Goal: Answer question/provide support: Share knowledge or assist other users

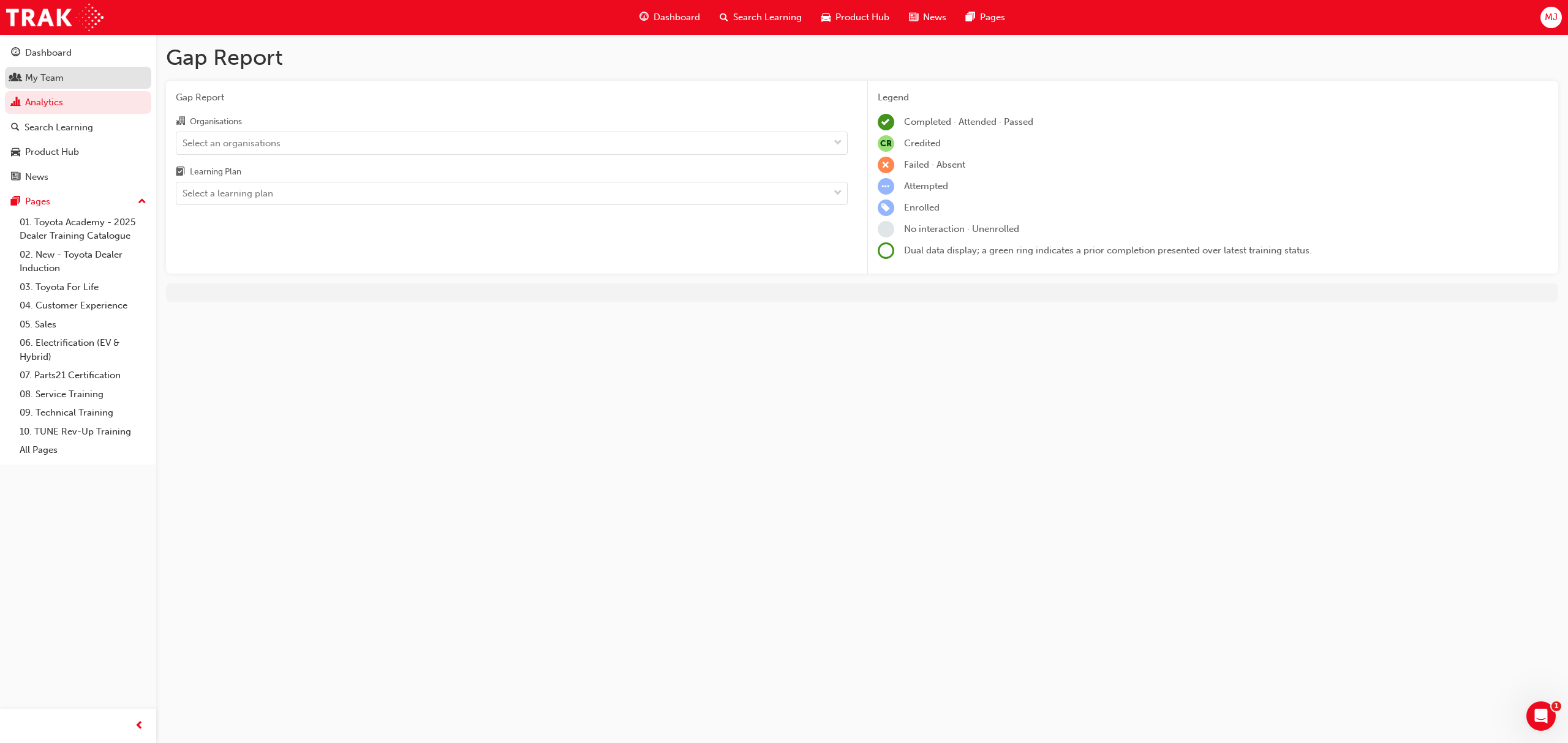
click at [68, 72] on div "My Team" at bounding box center [78, 78] width 134 height 15
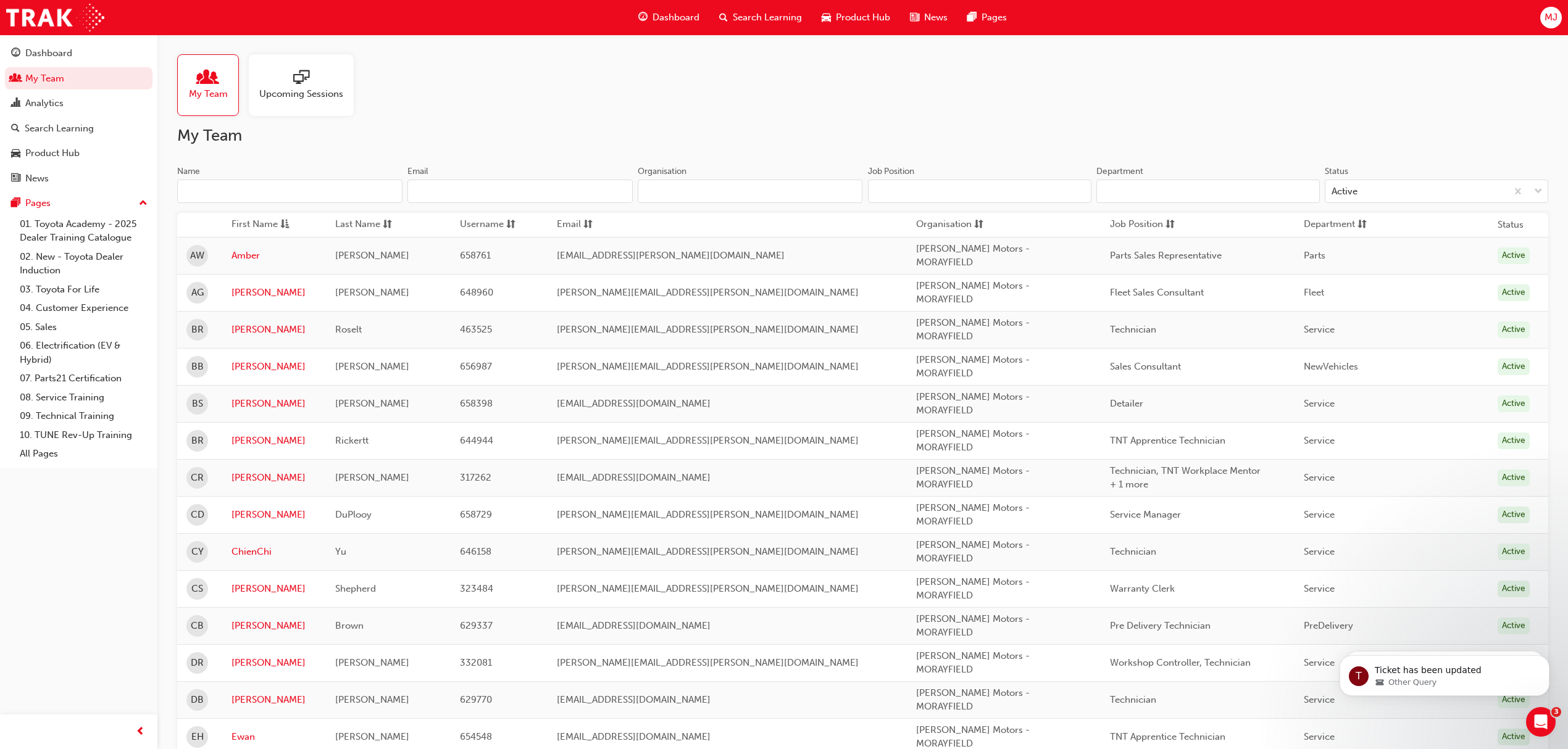
click at [267, 185] on input "Name" at bounding box center [289, 191] width 225 height 23
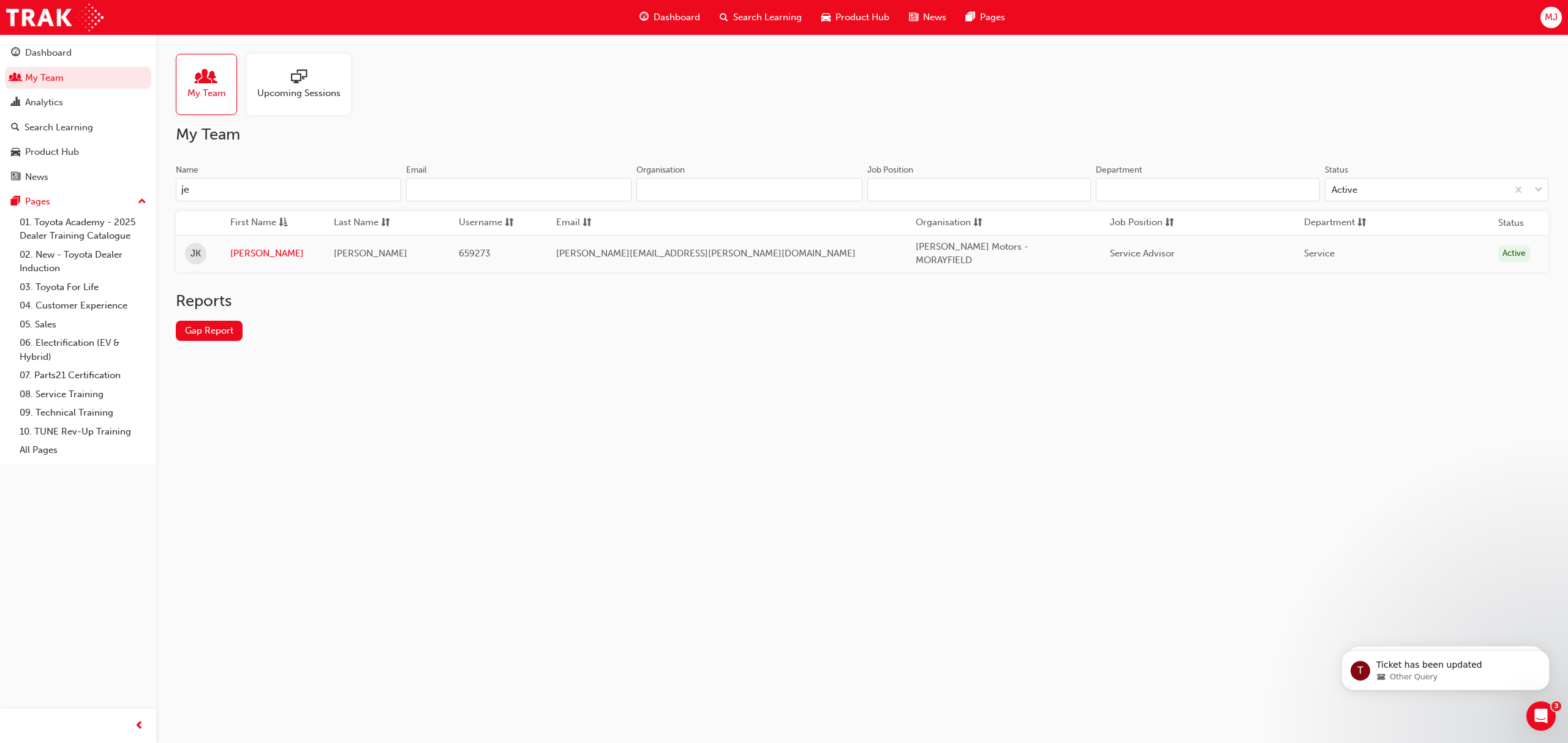
type input "je"
click at [239, 262] on td "[PERSON_NAME]" at bounding box center [273, 253] width 104 height 37
click at [246, 257] on link "[PERSON_NAME]" at bounding box center [273, 253] width 86 height 14
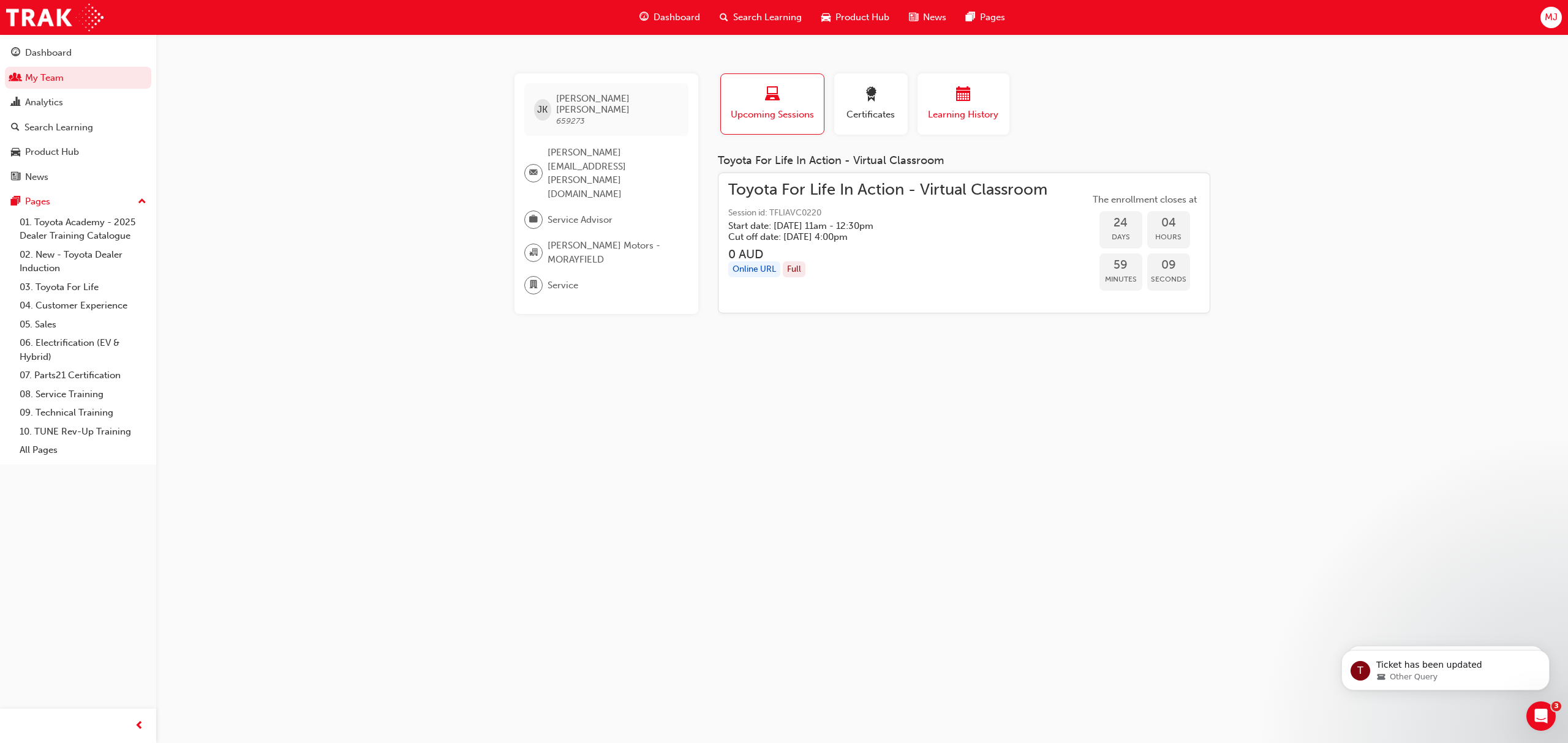
click at [976, 91] on div "button" at bounding box center [963, 96] width 74 height 19
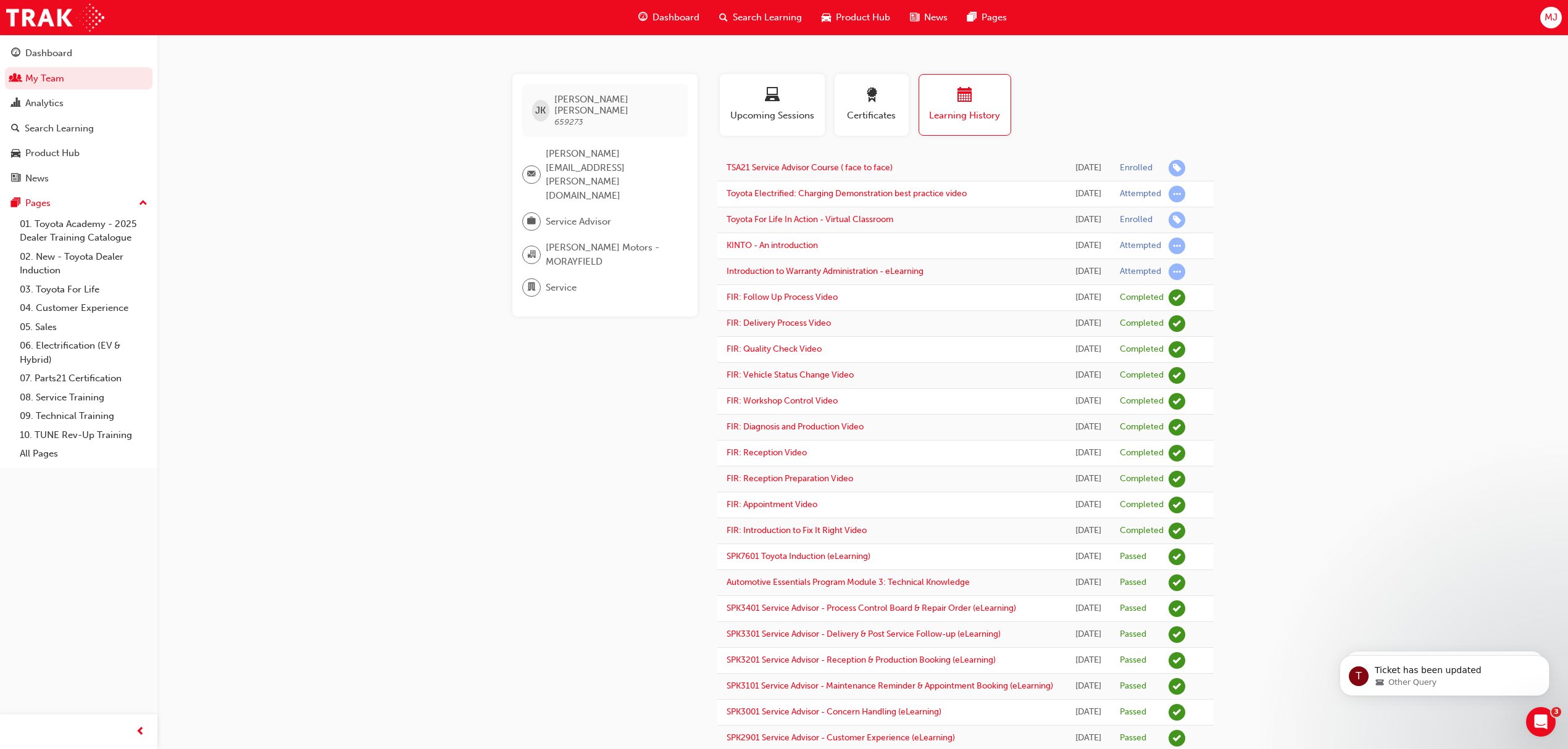
click at [1280, 184] on div "JK [PERSON_NAME] 659273 [PERSON_NAME][EMAIL_ADDRESS][PERSON_NAME][DOMAIN_NAME] …" at bounding box center [784, 507] width 1568 height 1015
drag, startPoint x: 583, startPoint y: 383, endPoint x: 593, endPoint y: 366, distance: 19.7
click at [585, 381] on div "JK [PERSON_NAME] 659273 [PERSON_NAME][EMAIL_ADDRESS][PERSON_NAME][DOMAIN_NAME] …" at bounding box center [615, 529] width 205 height 910
click at [788, 166] on link "TSA21 Service Advisor Course ( face to face)" at bounding box center [809, 167] width 166 height 10
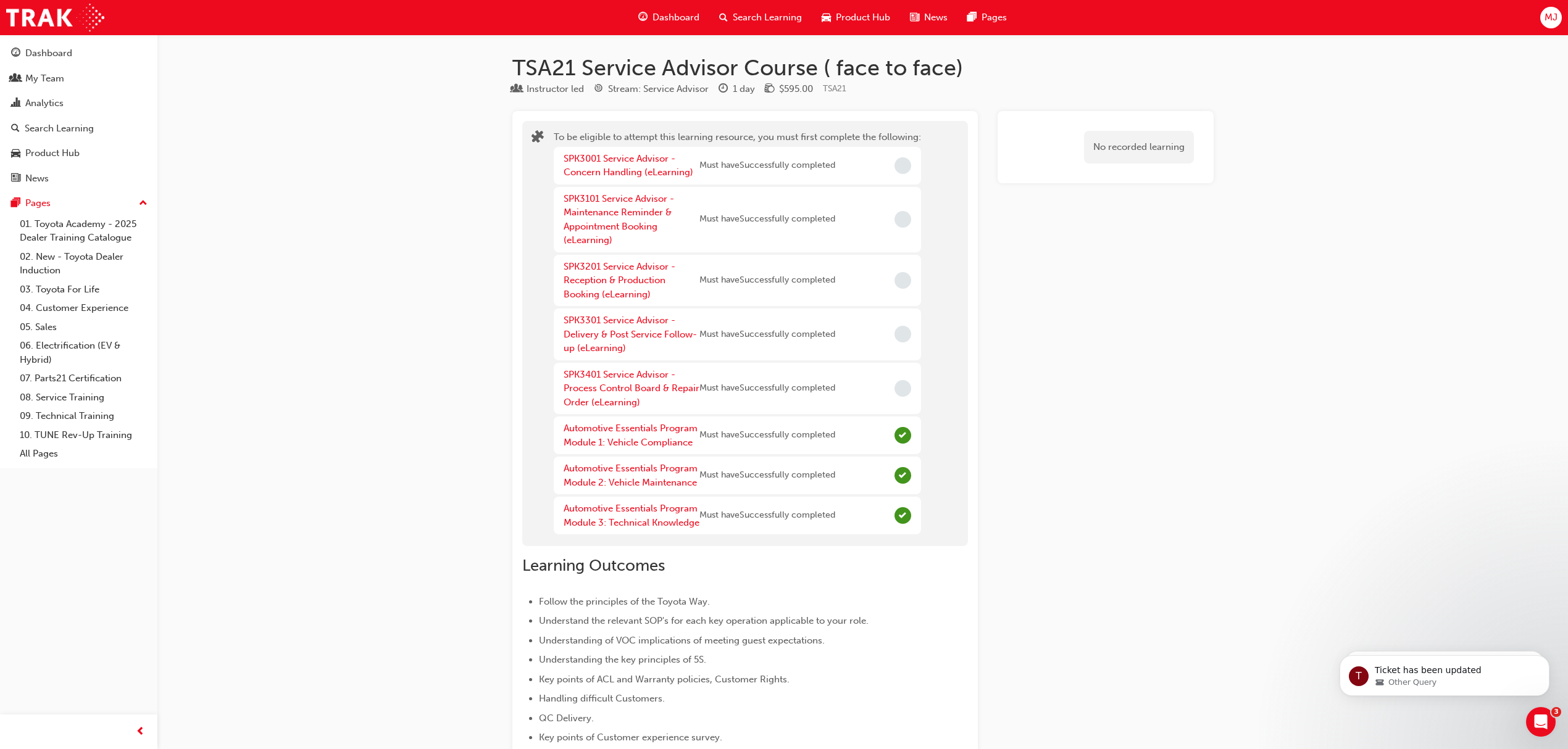
click at [1527, 717] on div "Open Intercom Messenger" at bounding box center [1538, 720] width 41 height 41
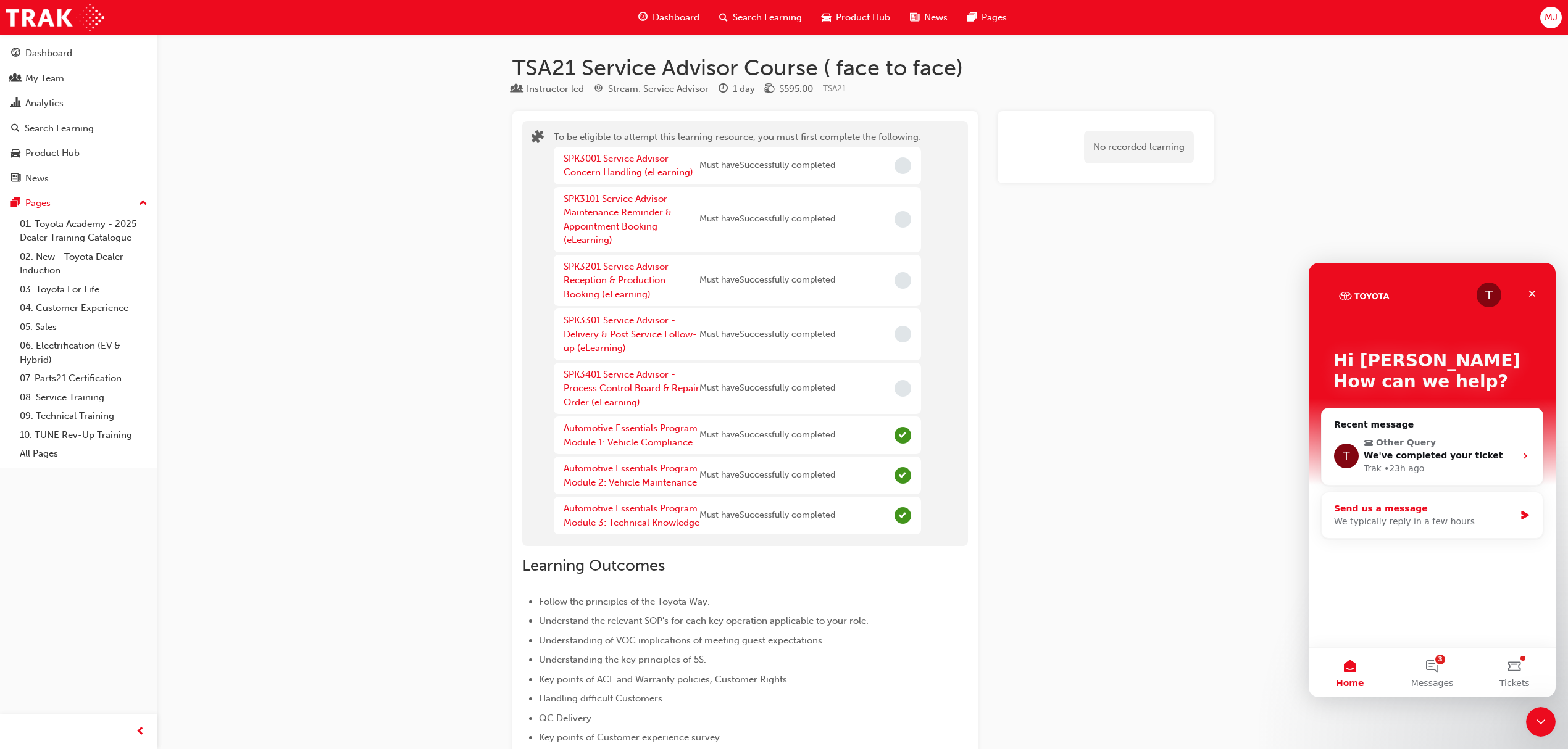
click at [1430, 525] on div "We typically reply in a few hours" at bounding box center [1424, 522] width 181 height 13
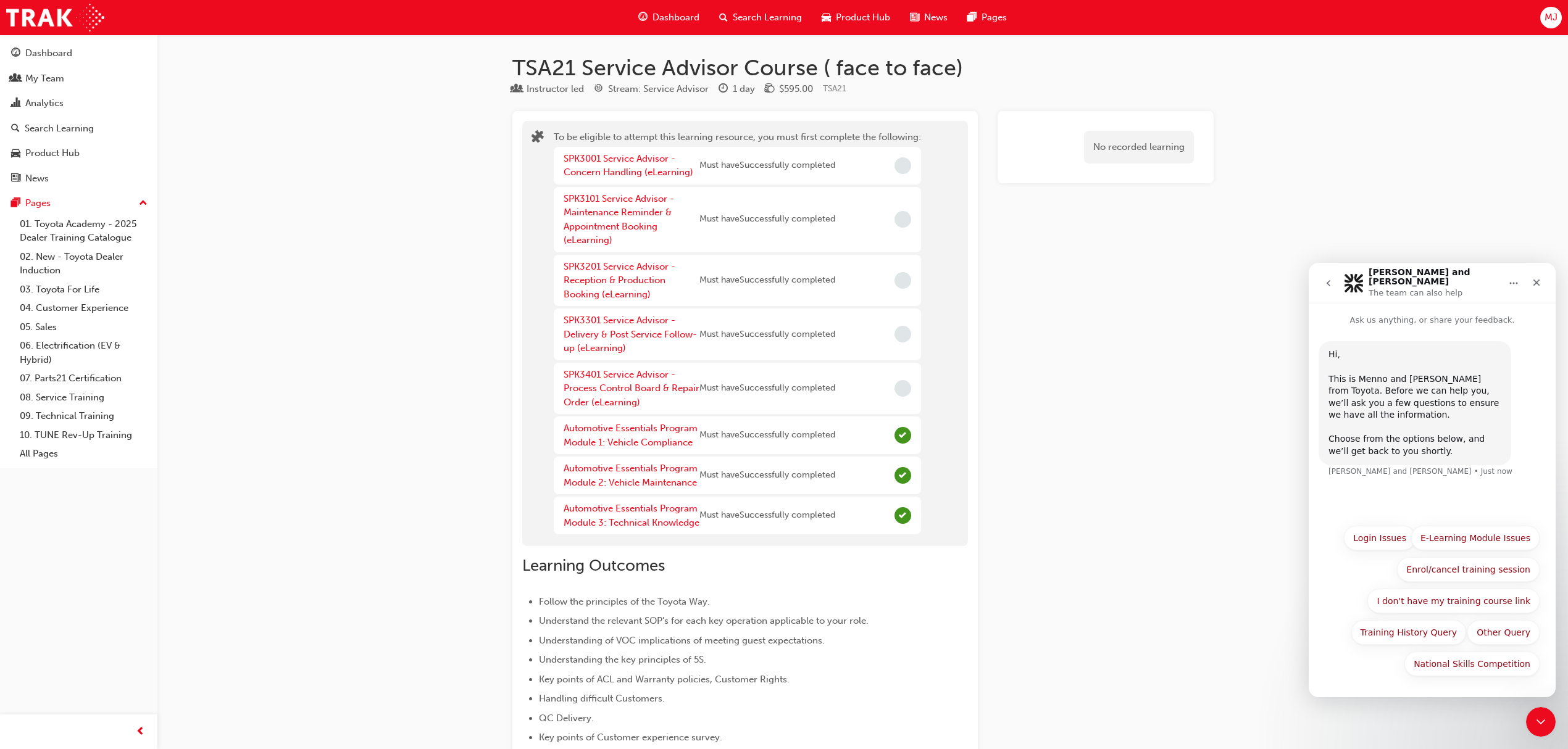
click at [1351, 579] on div "National Skills Competition Login Issues E-Learning Module Issues Enrol/cancel …" at bounding box center [1432, 604] width 215 height 158
click at [1386, 631] on button "Training History Query" at bounding box center [1410, 633] width 116 height 25
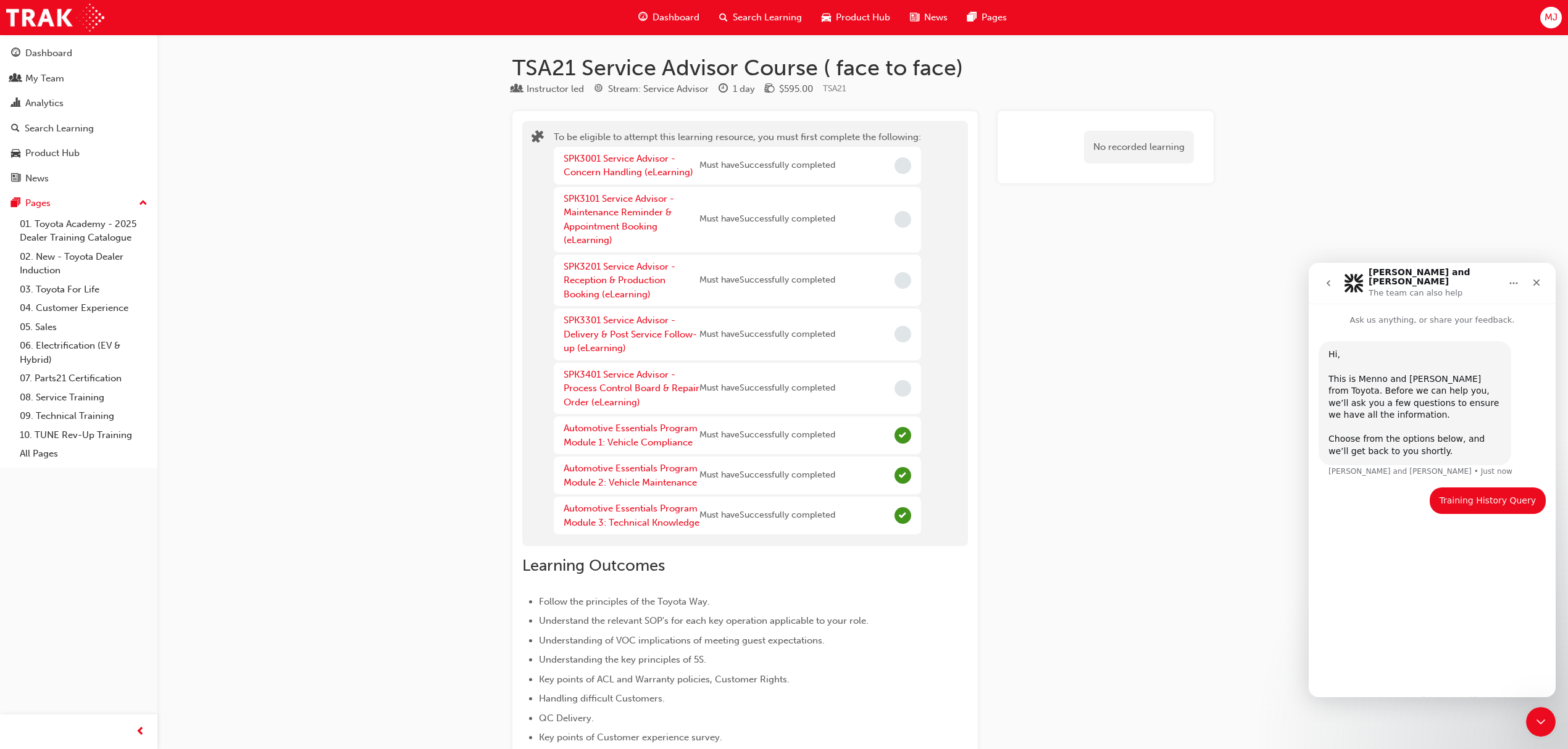
scroll to position [82, 0]
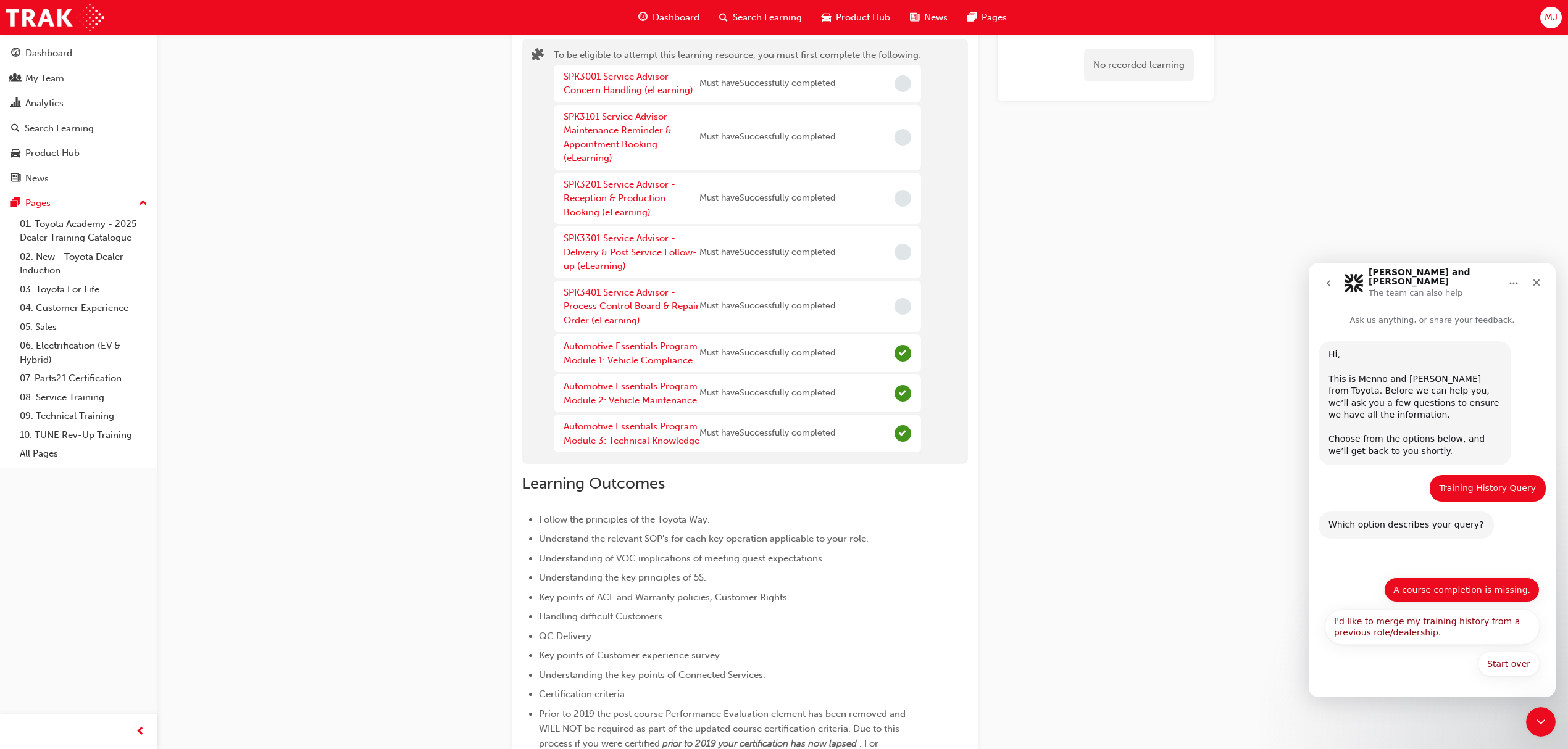
click at [1443, 593] on button "A course completion is missing." at bounding box center [1462, 590] width 156 height 25
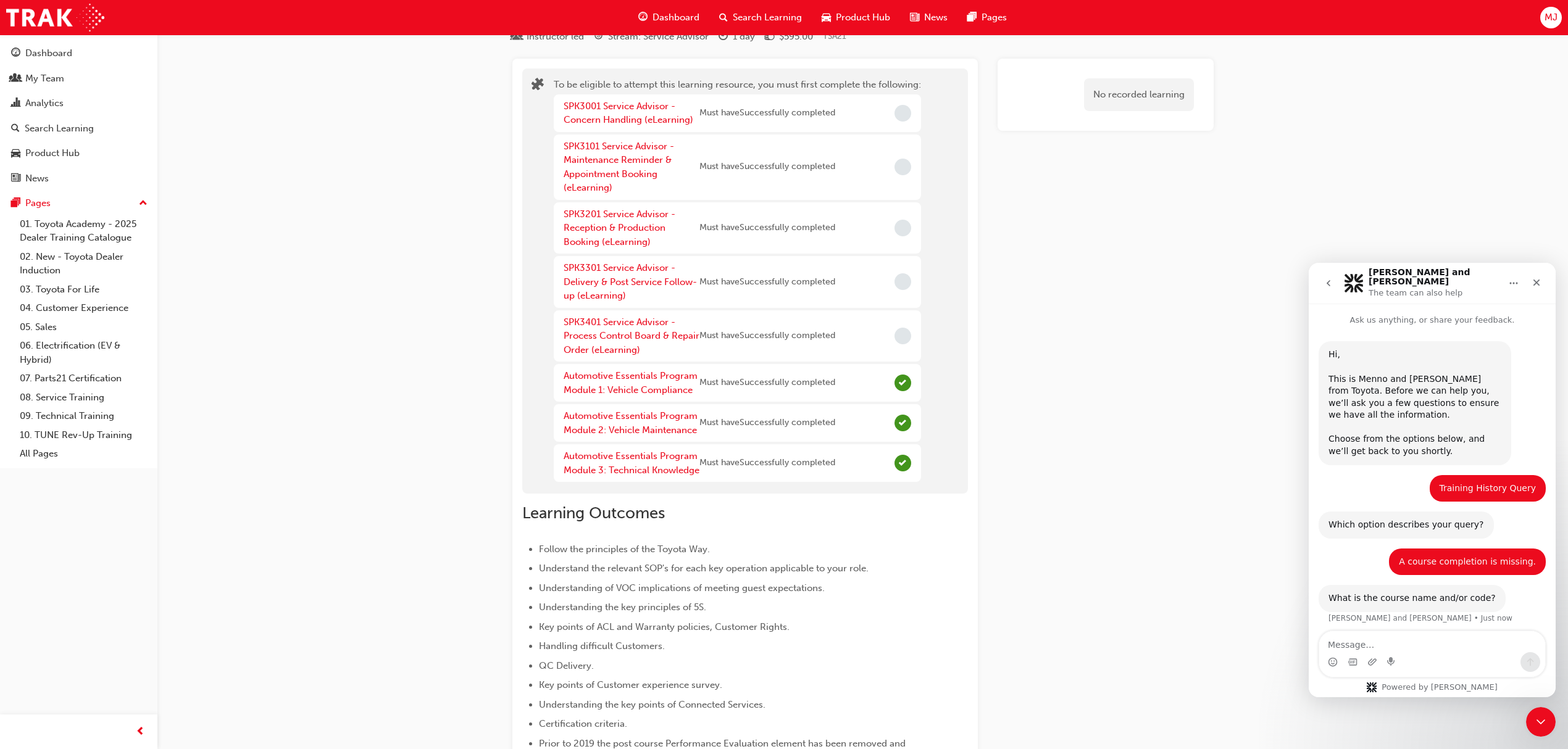
scroll to position [0, 0]
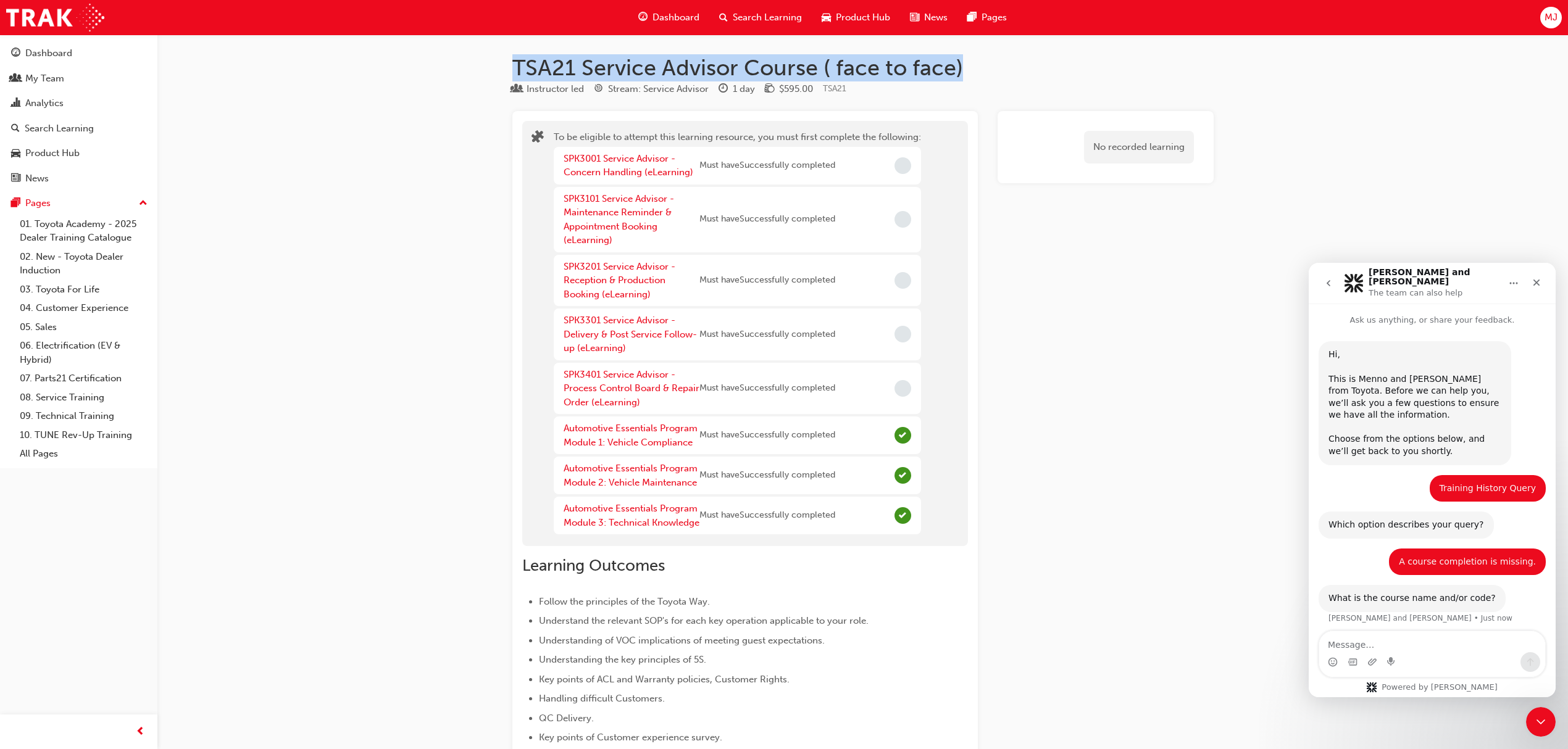
drag, startPoint x: 503, startPoint y: 64, endPoint x: 967, endPoint y: 67, distance: 464.0
copy h1 "TSA21 Service Advisor Course ( face to face)"
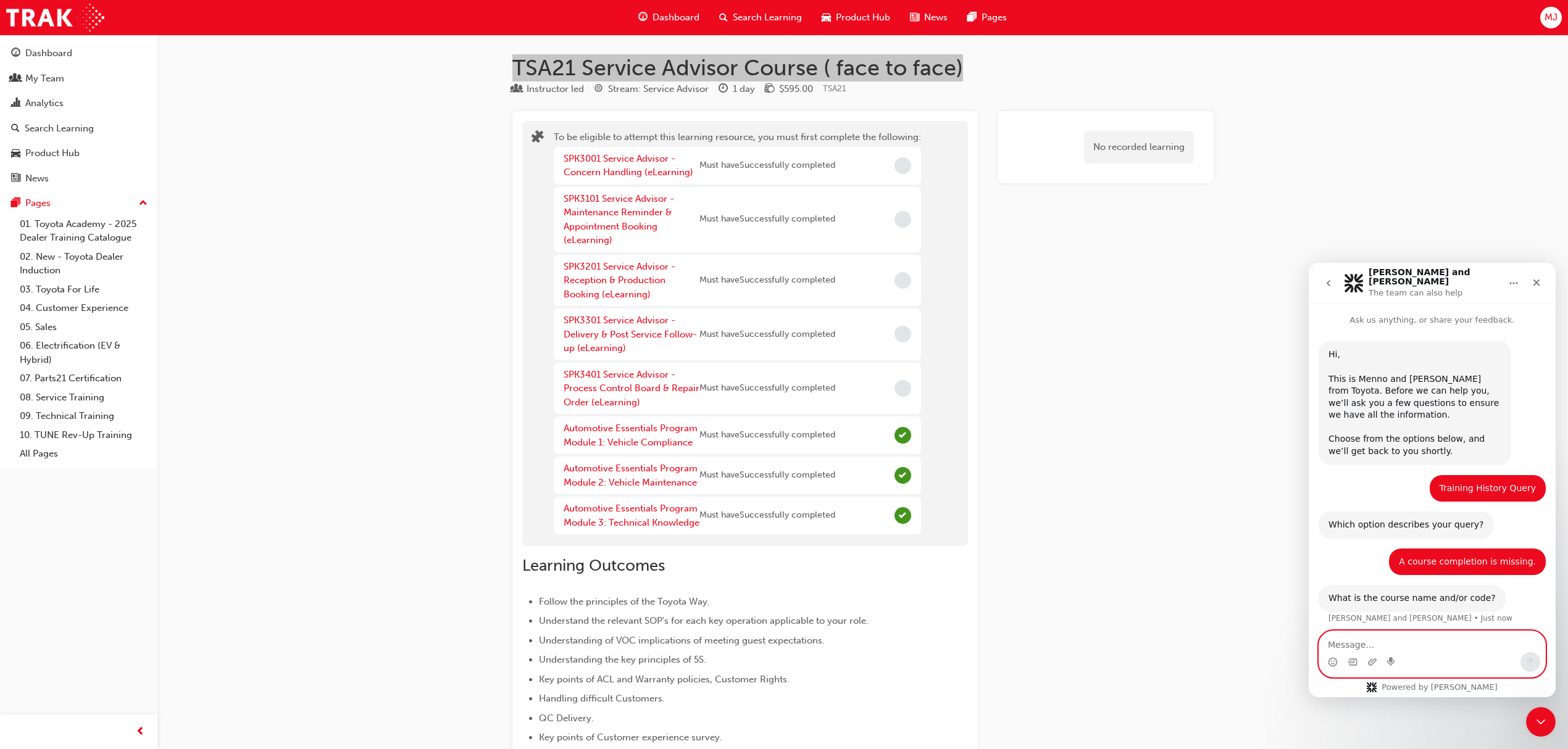
click at [1443, 639] on textarea "Message…" at bounding box center [1432, 642] width 226 height 21
paste textarea "TSA21 Service Advisor Course ( face to face)"
type textarea "TSA21 Service Advisor Course ( face to face)"
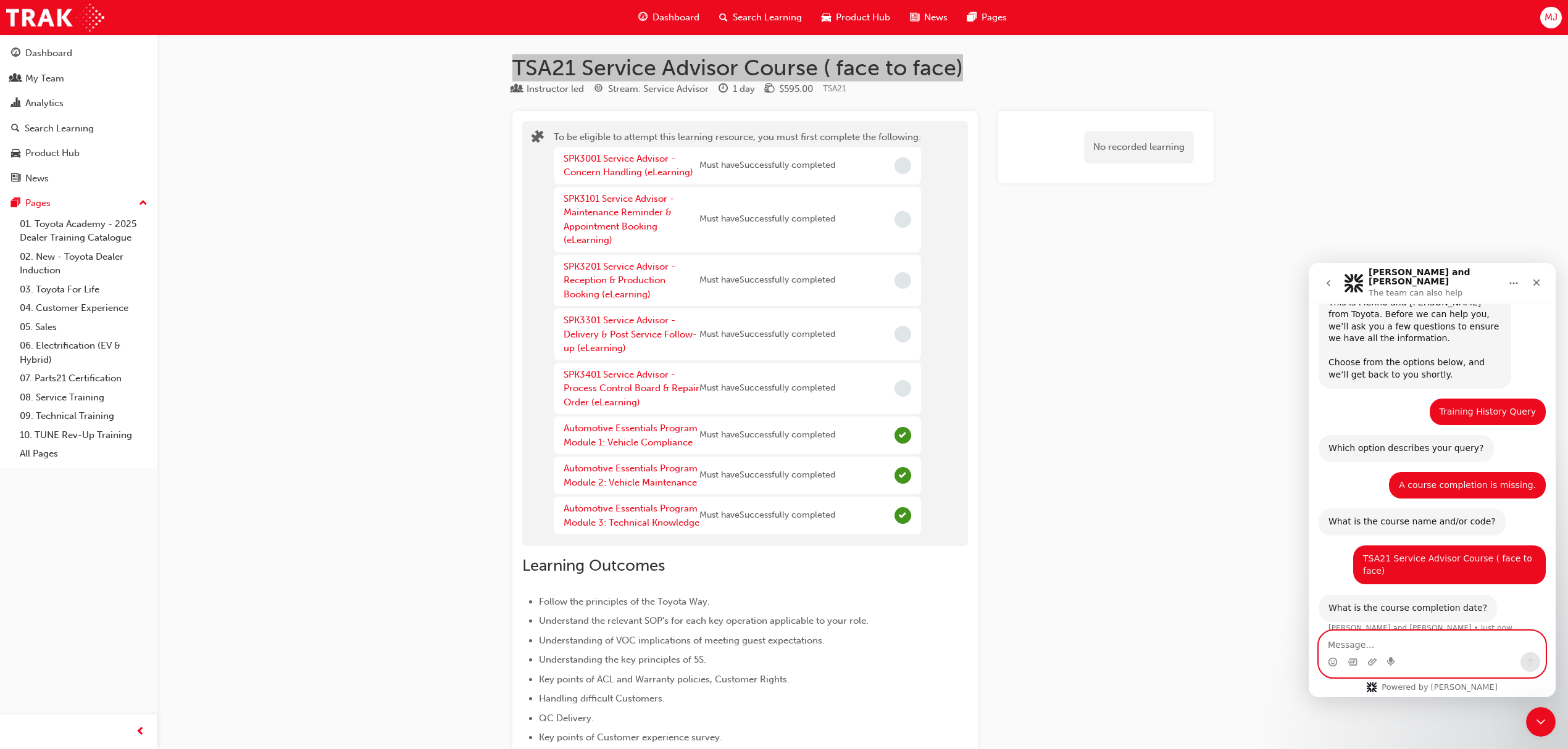
scroll to position [73, 0]
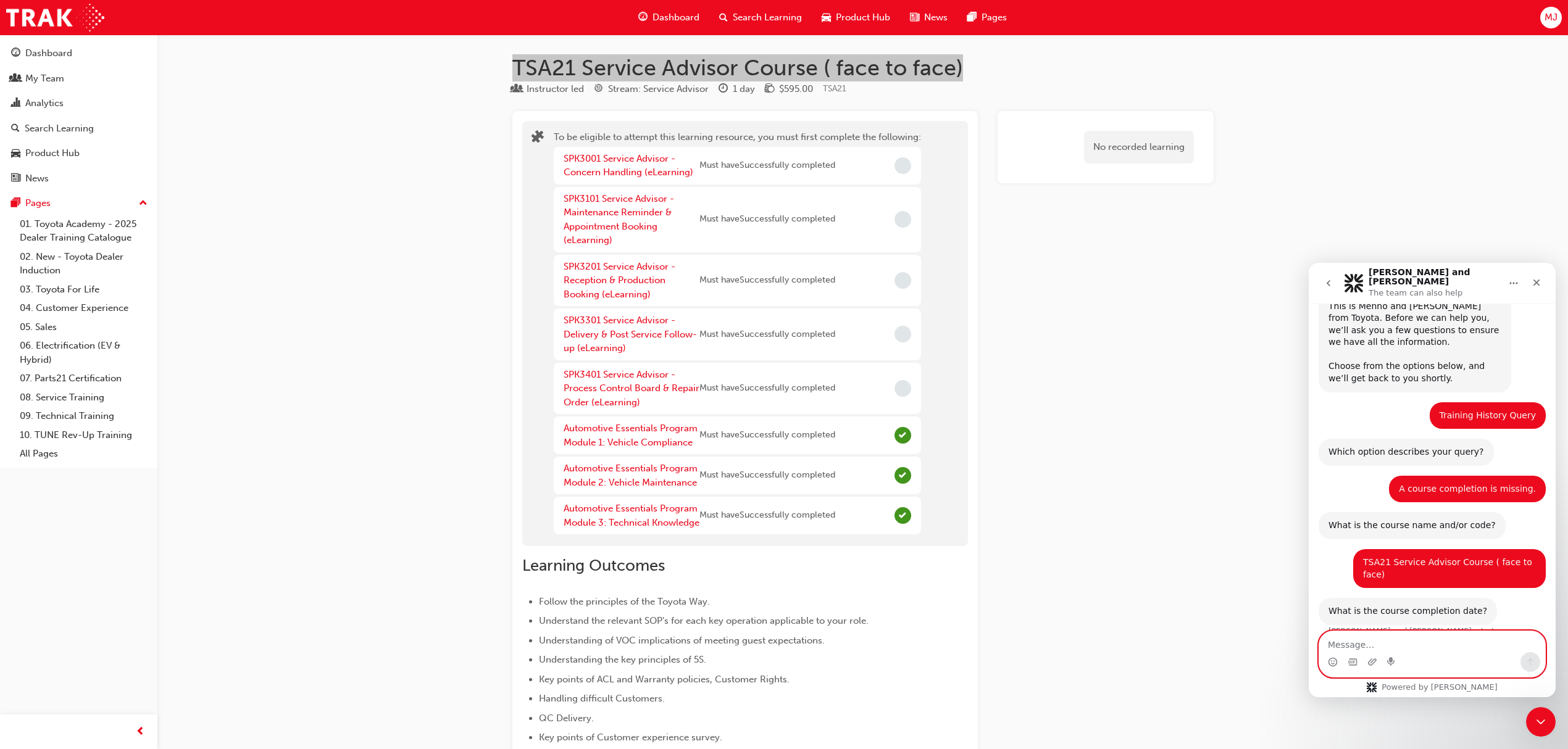
click at [1434, 641] on textarea "Message…" at bounding box center [1432, 642] width 226 height 21
type textarea "[DATE]"
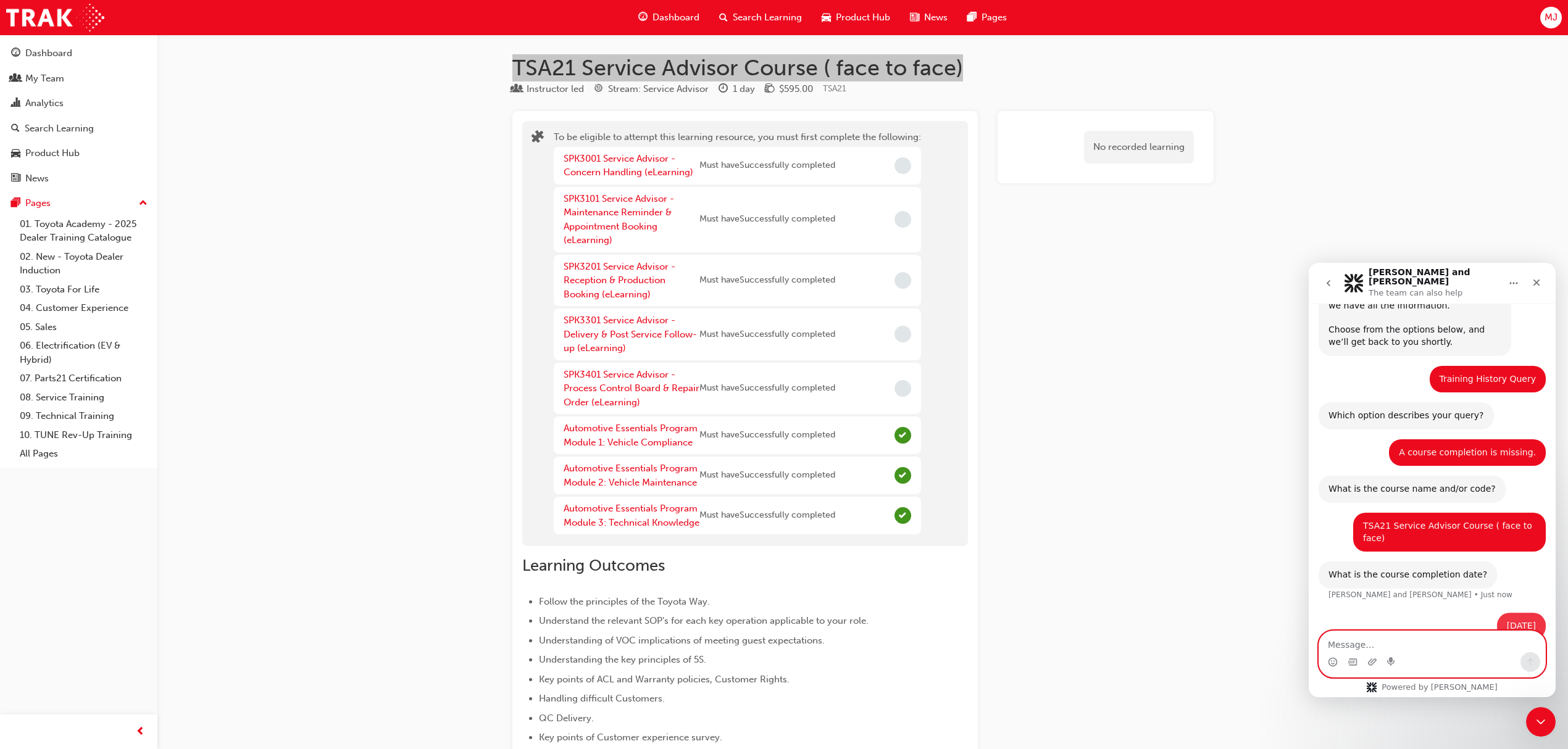
scroll to position [110, 0]
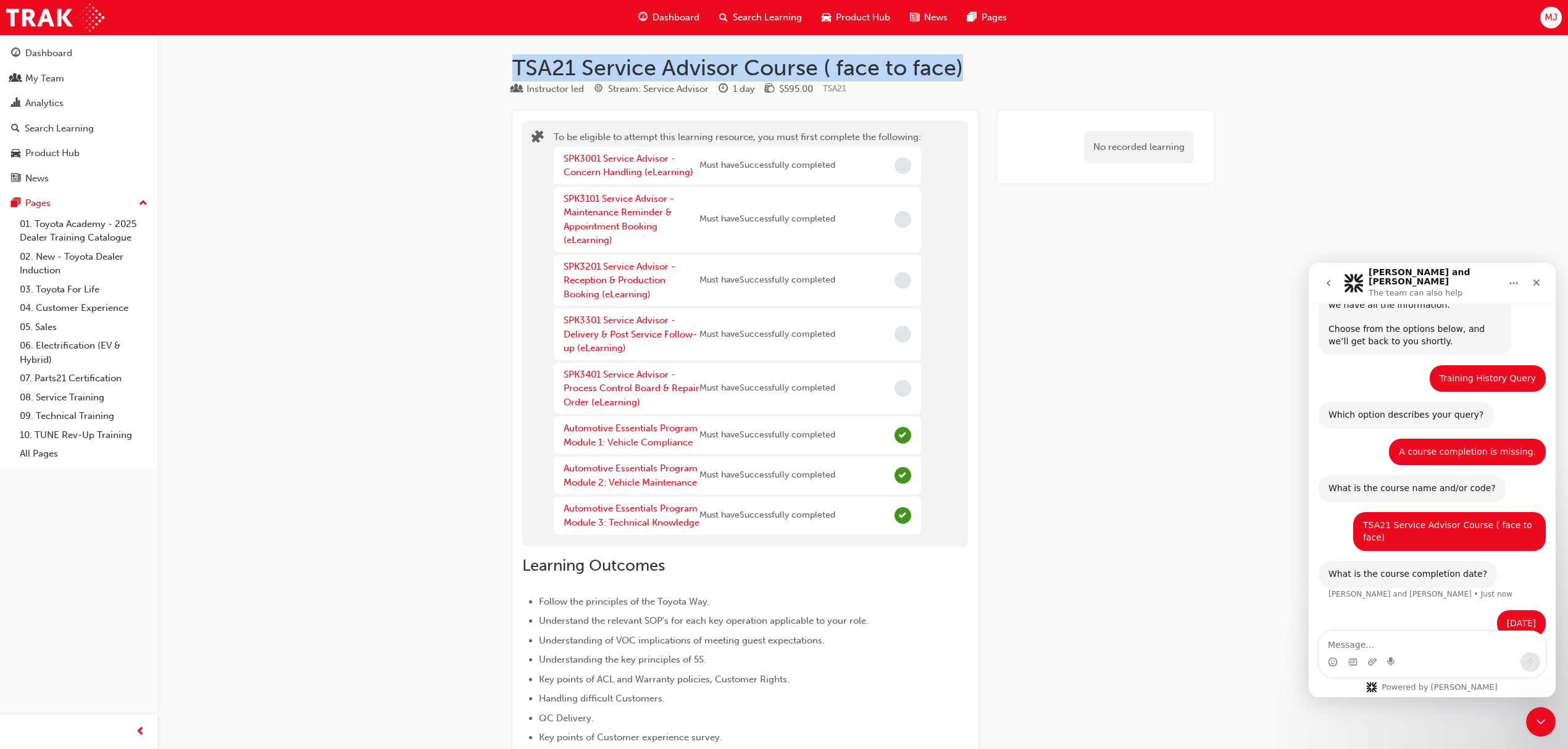
click at [43, 65] on button "Dashboard My Team Analytics Search Learning Product Hub News Pages" at bounding box center [79, 115] width 147 height 152
click at [43, 80] on div "My Team" at bounding box center [45, 78] width 39 height 14
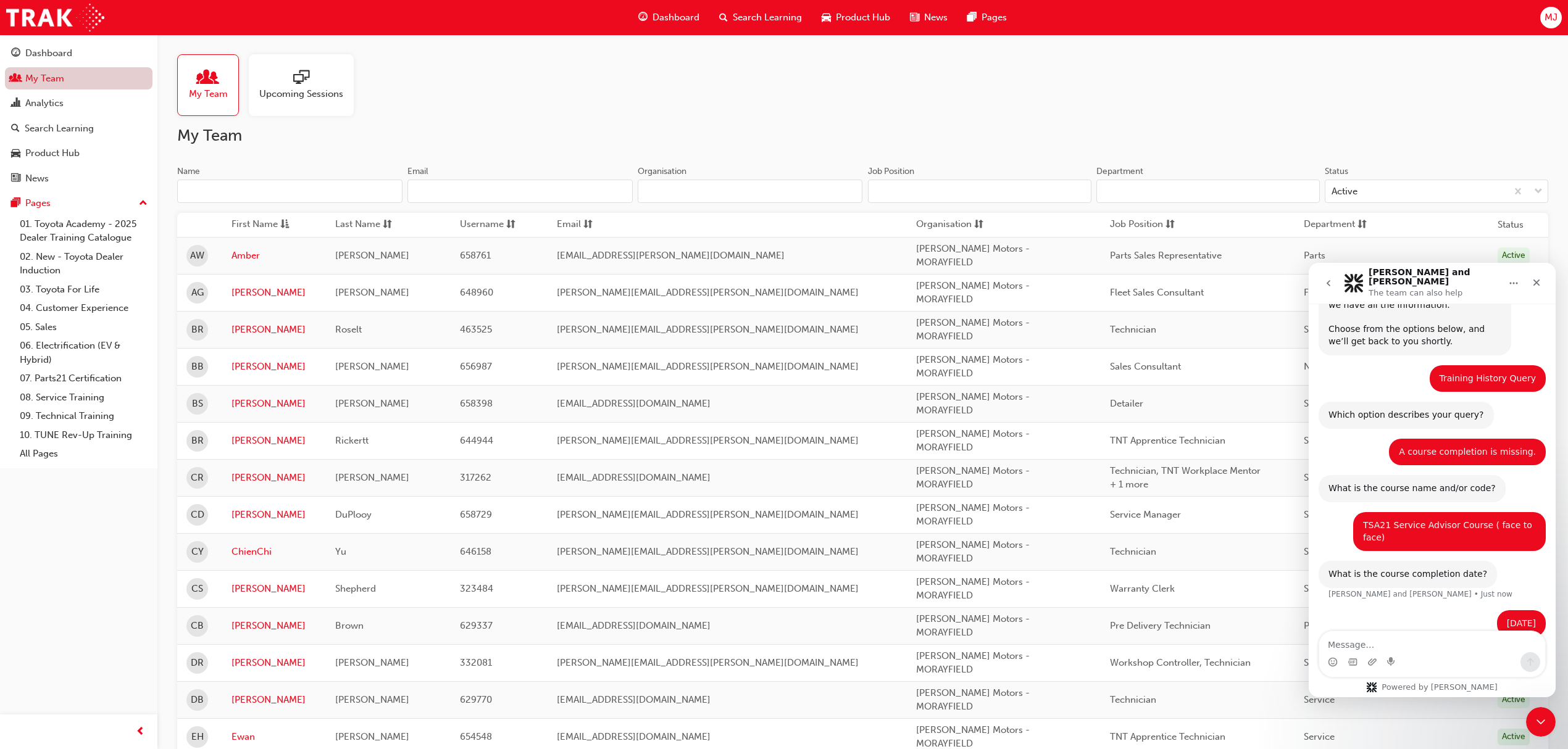
scroll to position [149, 0]
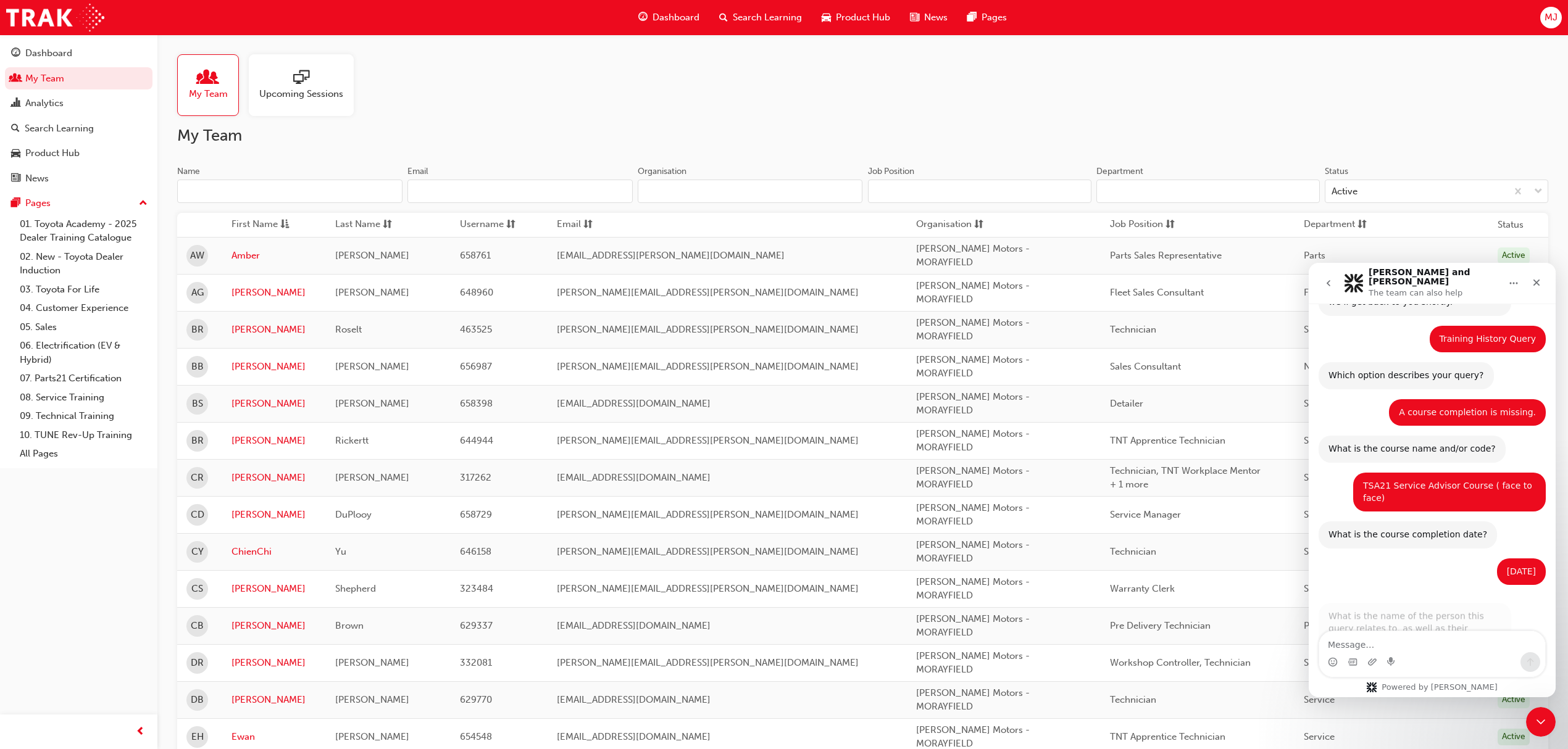
click at [247, 187] on input "Name" at bounding box center [289, 191] width 225 height 23
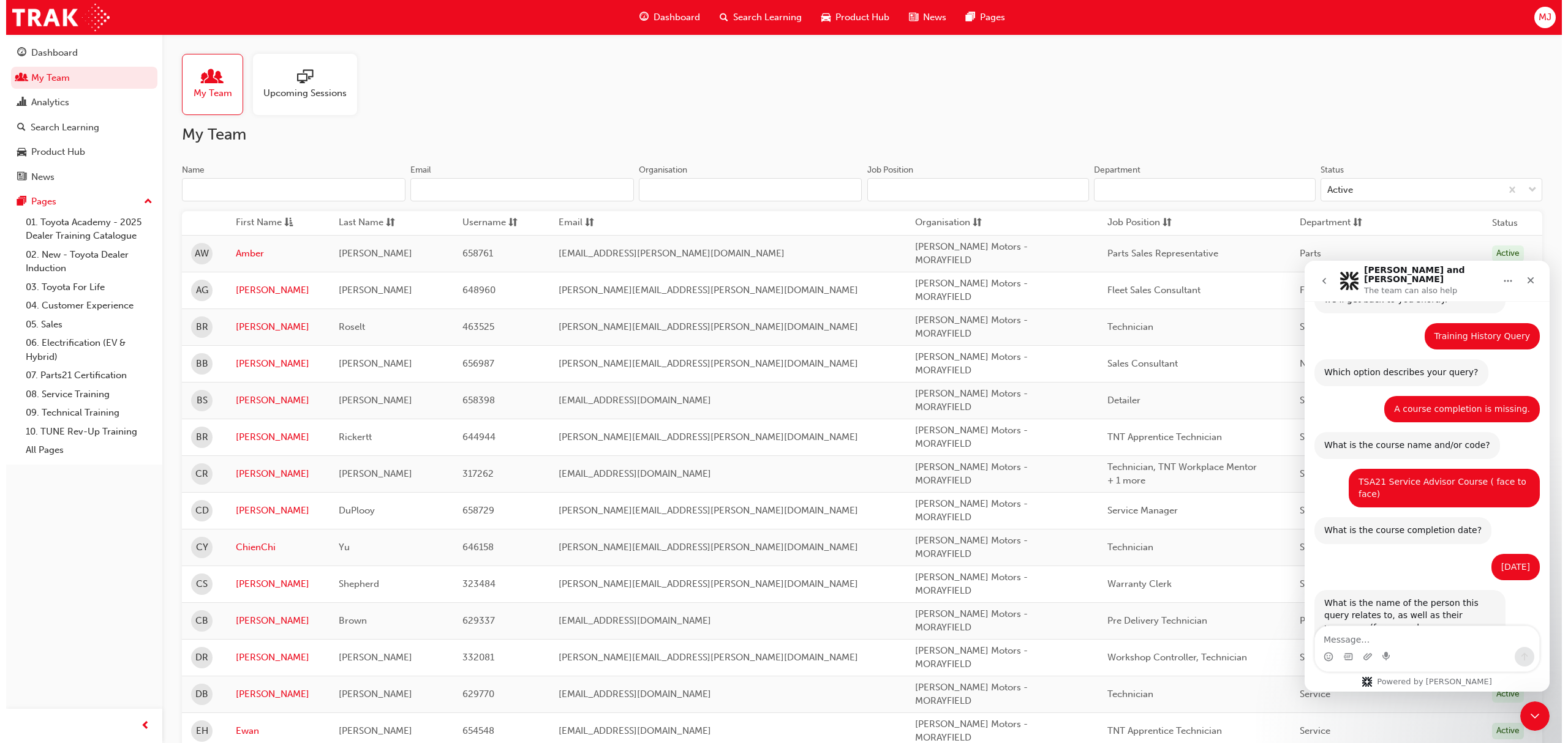
scroll to position [169, 0]
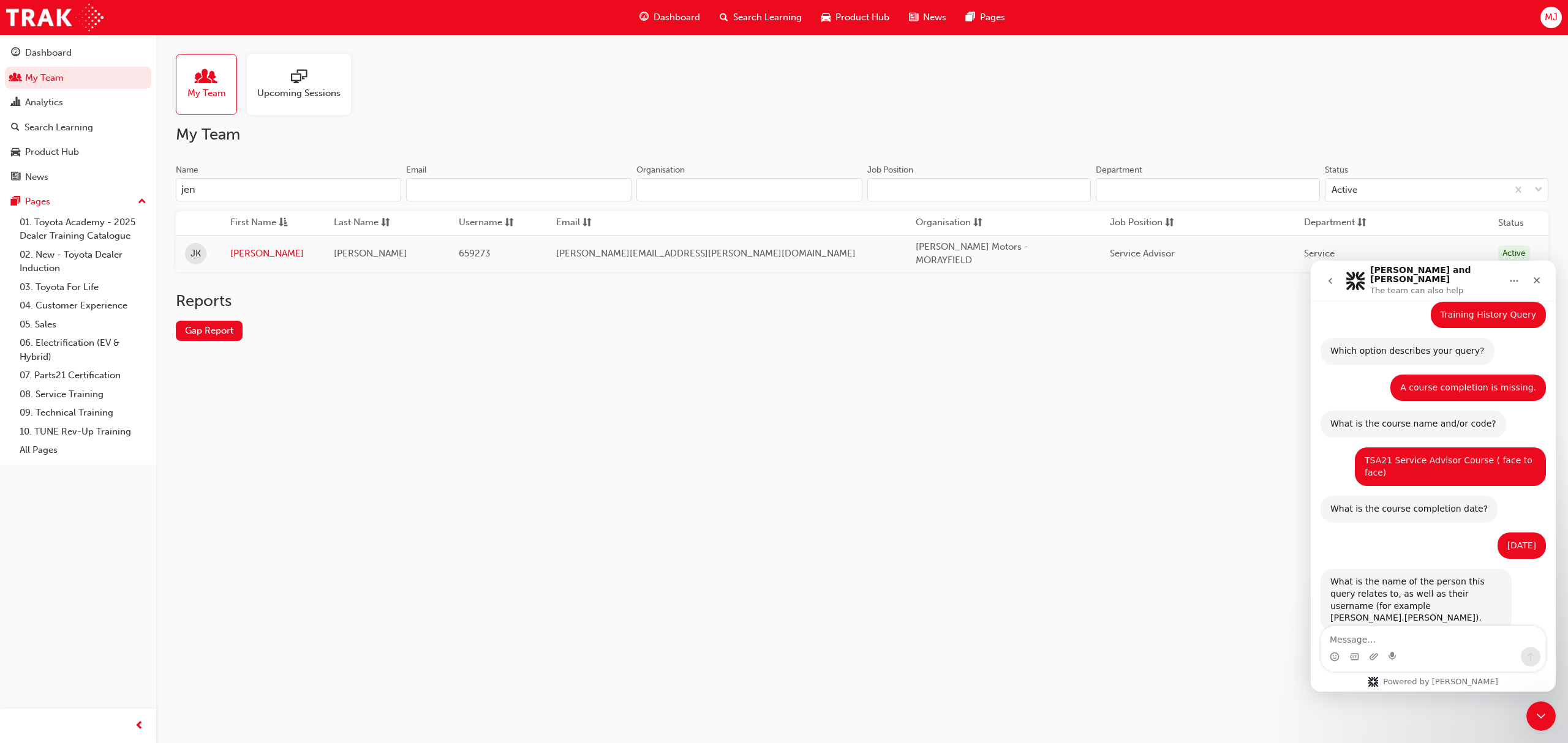
type input "jen"
click at [1415, 636] on textarea "Message…" at bounding box center [1433, 636] width 224 height 20
type textarea "[PERSON_NAME]"
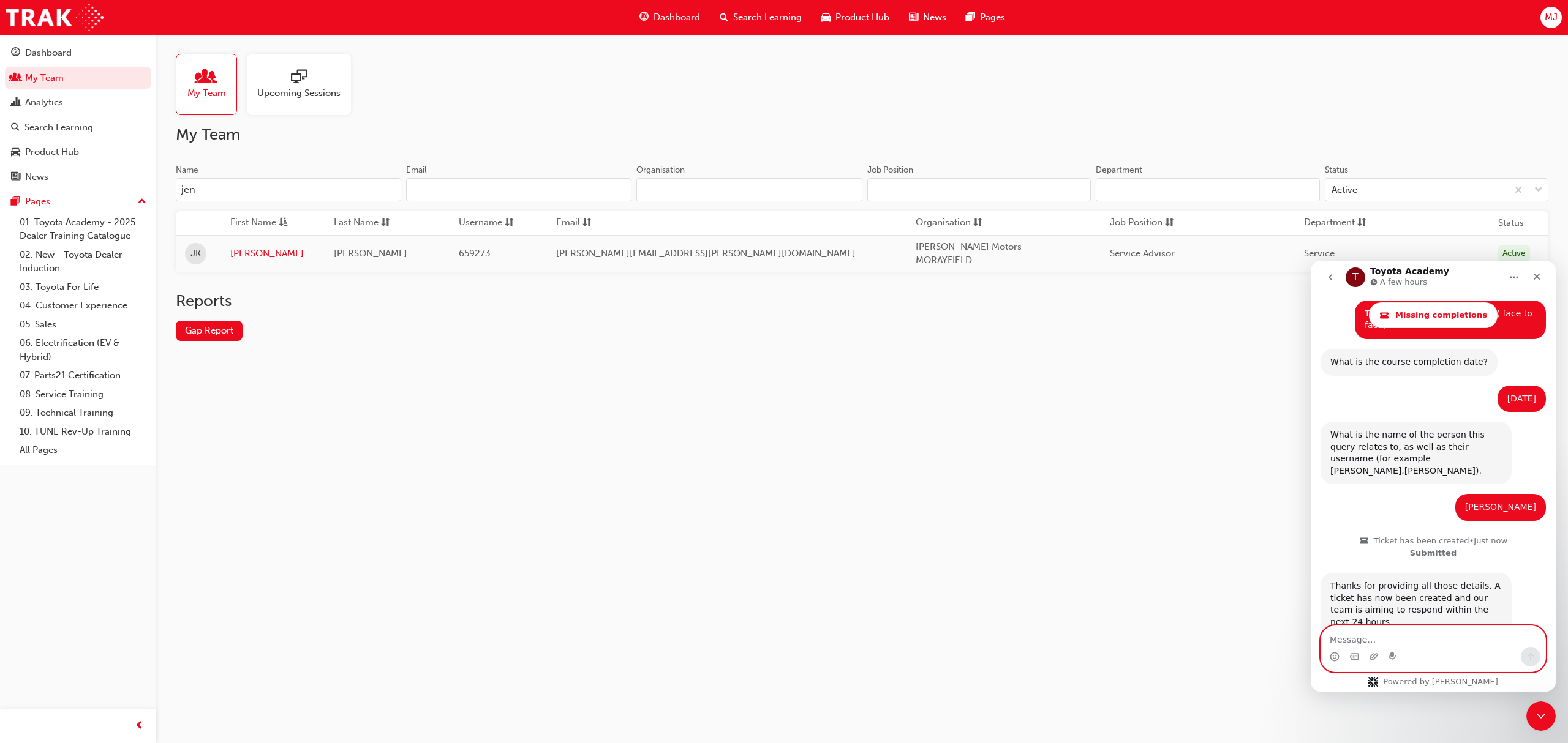
scroll to position [378, 0]
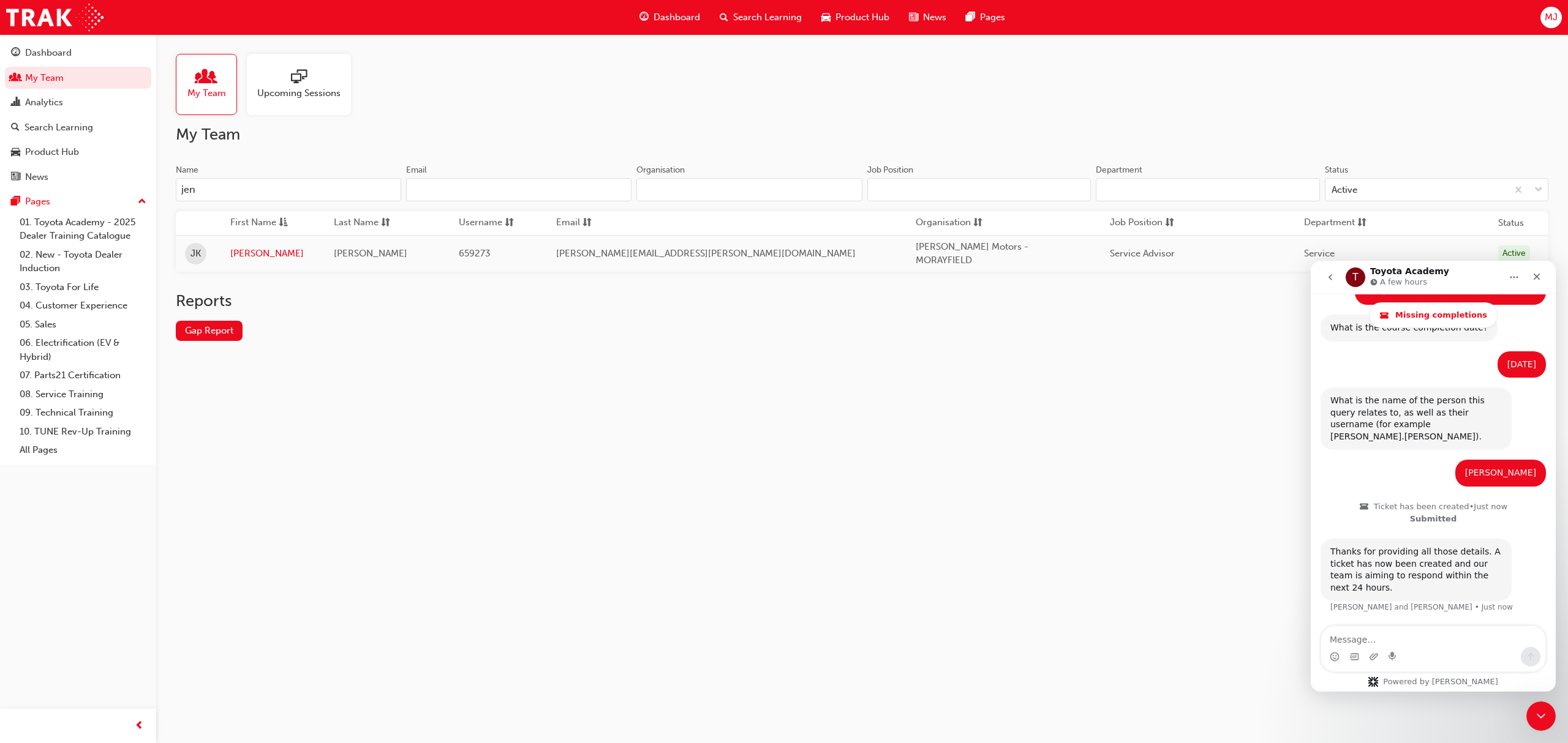
click at [432, 96] on div "My Team Upcoming Sessions" at bounding box center [862, 85] width 1373 height 61
click at [1250, 398] on div "My Team Upcoming Sessions My Team Name [PERSON_NAME] Email Organisation Job Pos…" at bounding box center [784, 372] width 1568 height 743
click at [1215, 94] on div "My Team Upcoming Sessions" at bounding box center [862, 85] width 1373 height 61
